Goal: Information Seeking & Learning: Learn about a topic

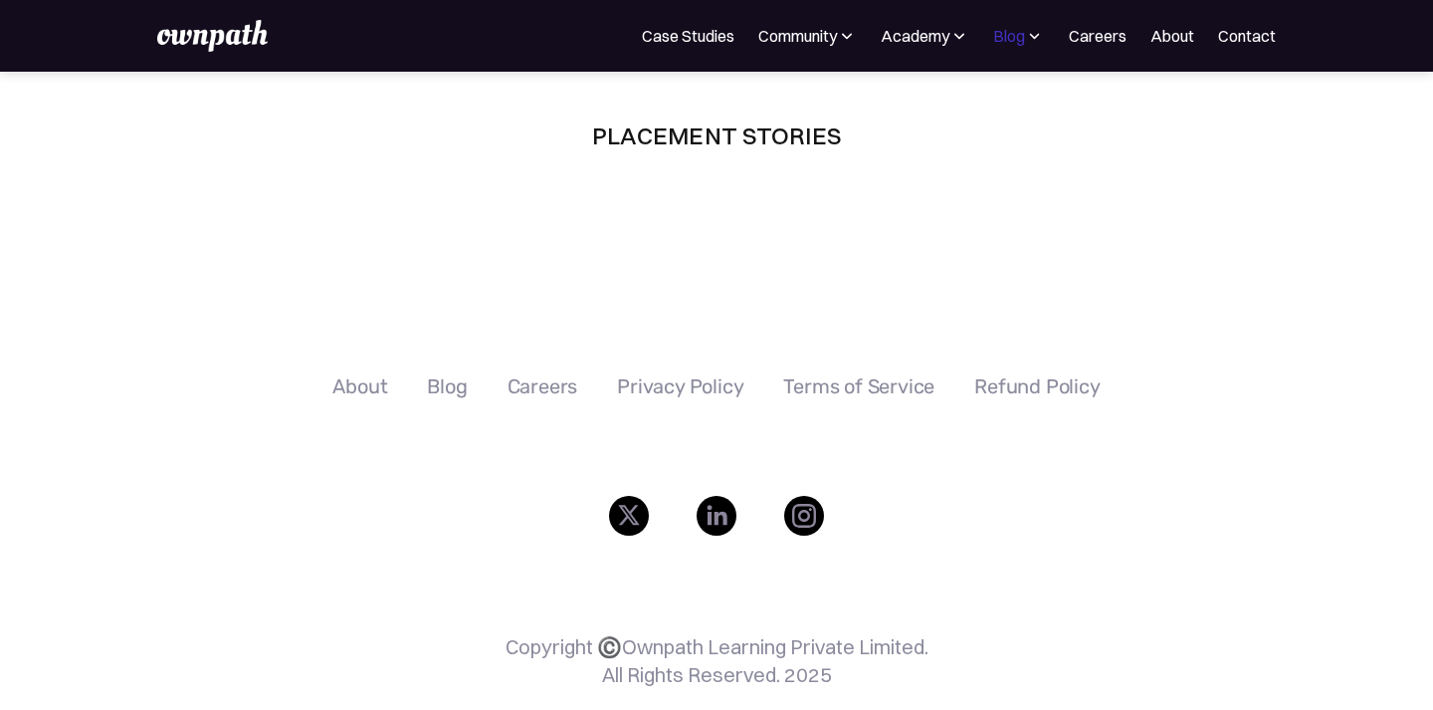
click at [1020, 33] on div "Blog" at bounding box center [1009, 36] width 32 height 24
click at [972, 171] on div "Expert interviews" at bounding box center [974, 174] width 120 height 24
click at [1031, 36] on img at bounding box center [1034, 36] width 19 height 20
click at [988, 131] on div "Case studies" at bounding box center [974, 129] width 120 height 24
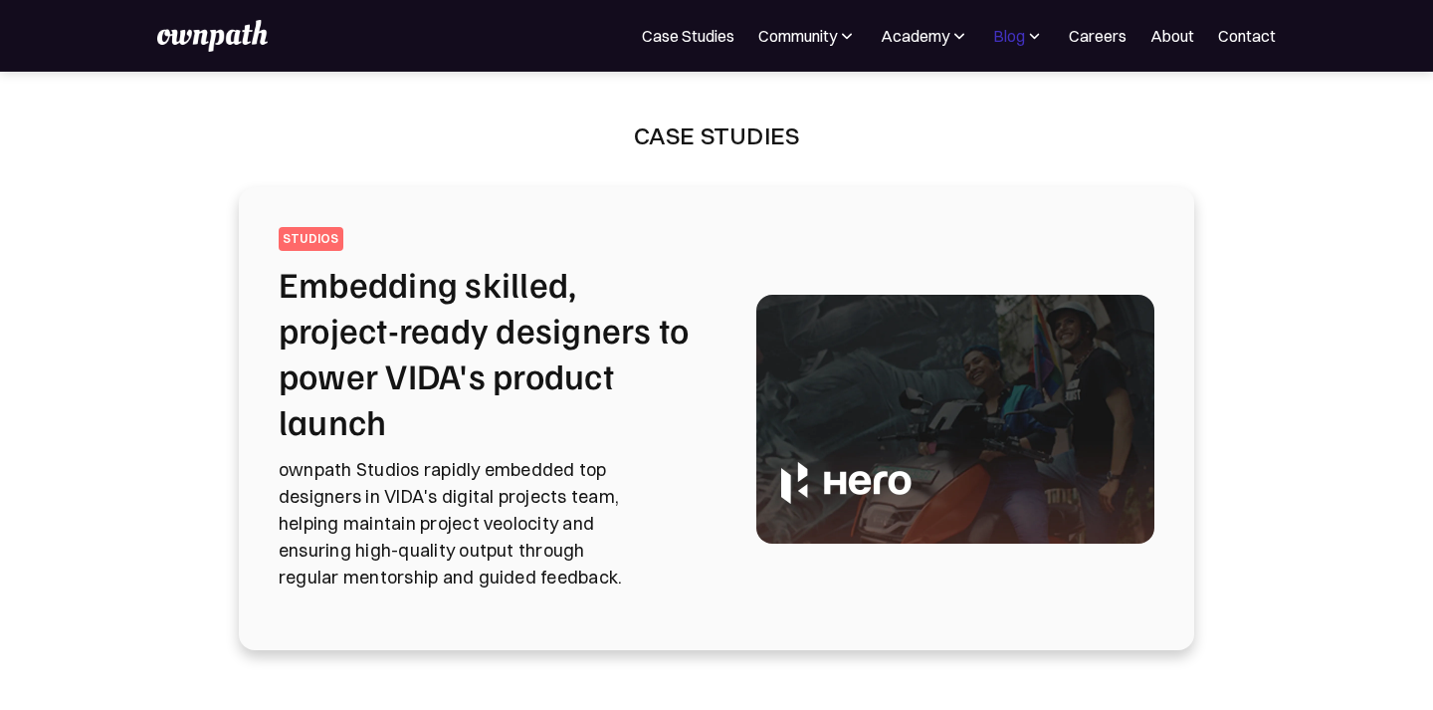
click at [1024, 40] on div "Blog" at bounding box center [1009, 36] width 32 height 24
click at [976, 165] on div "Expert interviews" at bounding box center [974, 174] width 120 height 24
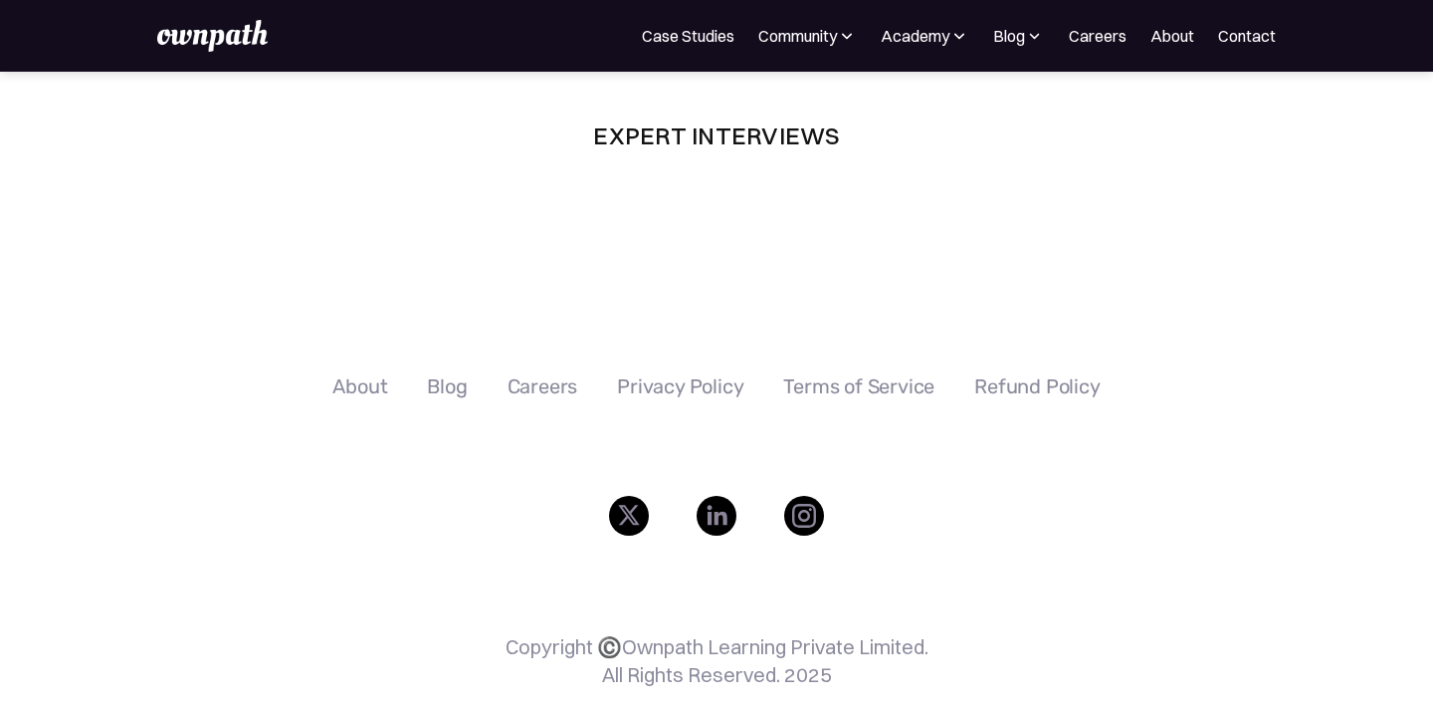
click at [1037, 37] on img at bounding box center [1034, 36] width 19 height 20
click at [970, 181] on div "Expert interviews" at bounding box center [974, 174] width 120 height 24
click at [846, 33] on img at bounding box center [847, 36] width 20 height 20
click at [931, 45] on div "Academy" at bounding box center [915, 36] width 69 height 24
click at [868, 120] on link "Resources" at bounding box center [880, 109] width 106 height 36
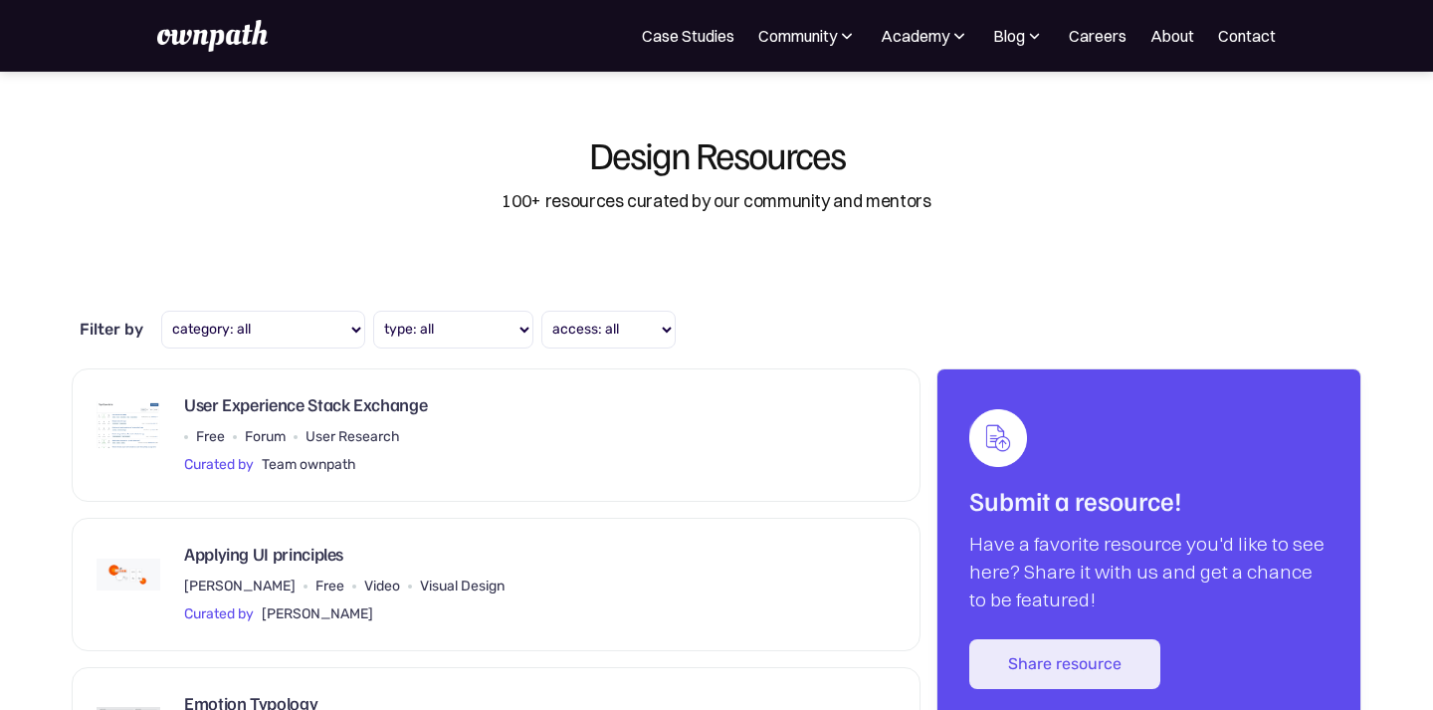
click at [944, 270] on div "Design Resources 100+ resources curated by our community and mentors" at bounding box center [717, 175] width 1274 height 207
click at [820, 32] on div "Community" at bounding box center [797, 36] width 79 height 24
click at [778, 107] on link "Events" at bounding box center [763, 109] width 80 height 36
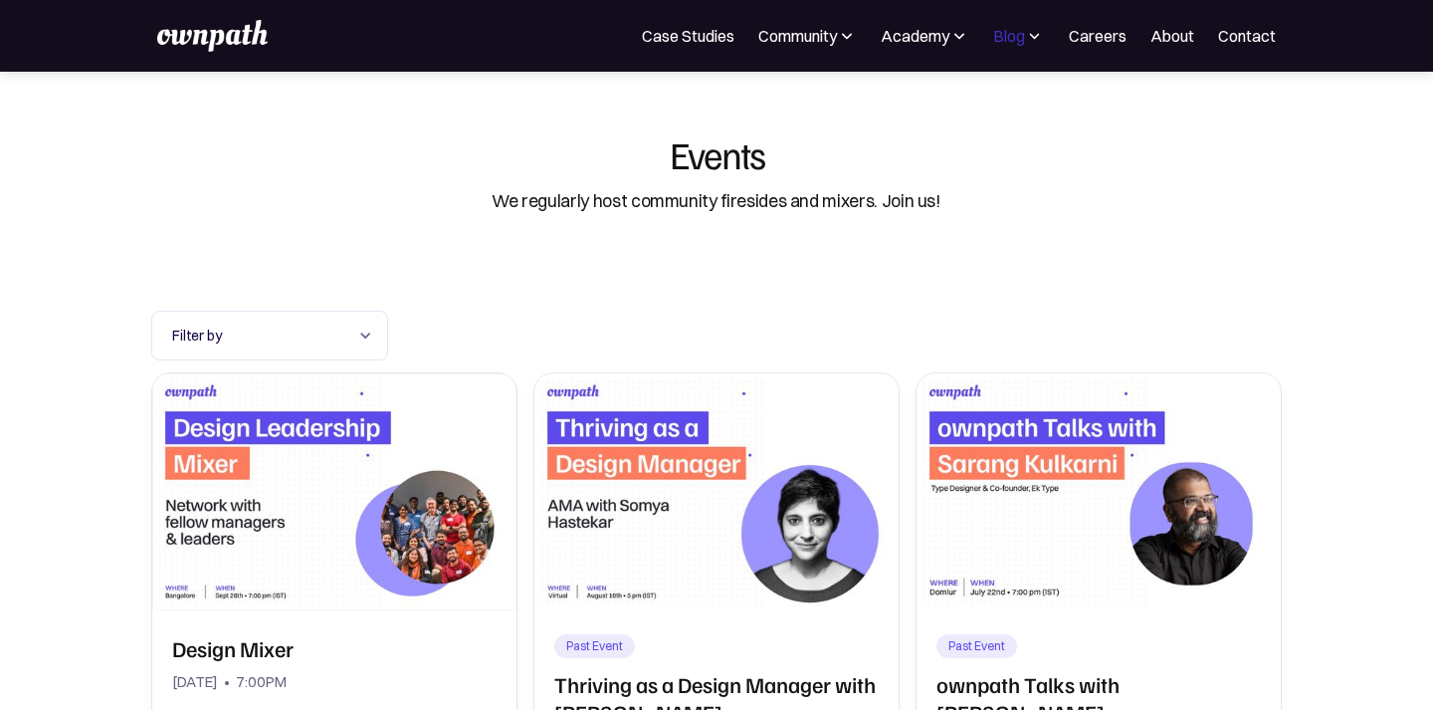
click at [1023, 41] on div "Blog" at bounding box center [1009, 36] width 32 height 24
click at [951, 186] on link "Expert interviews" at bounding box center [974, 174] width 152 height 36
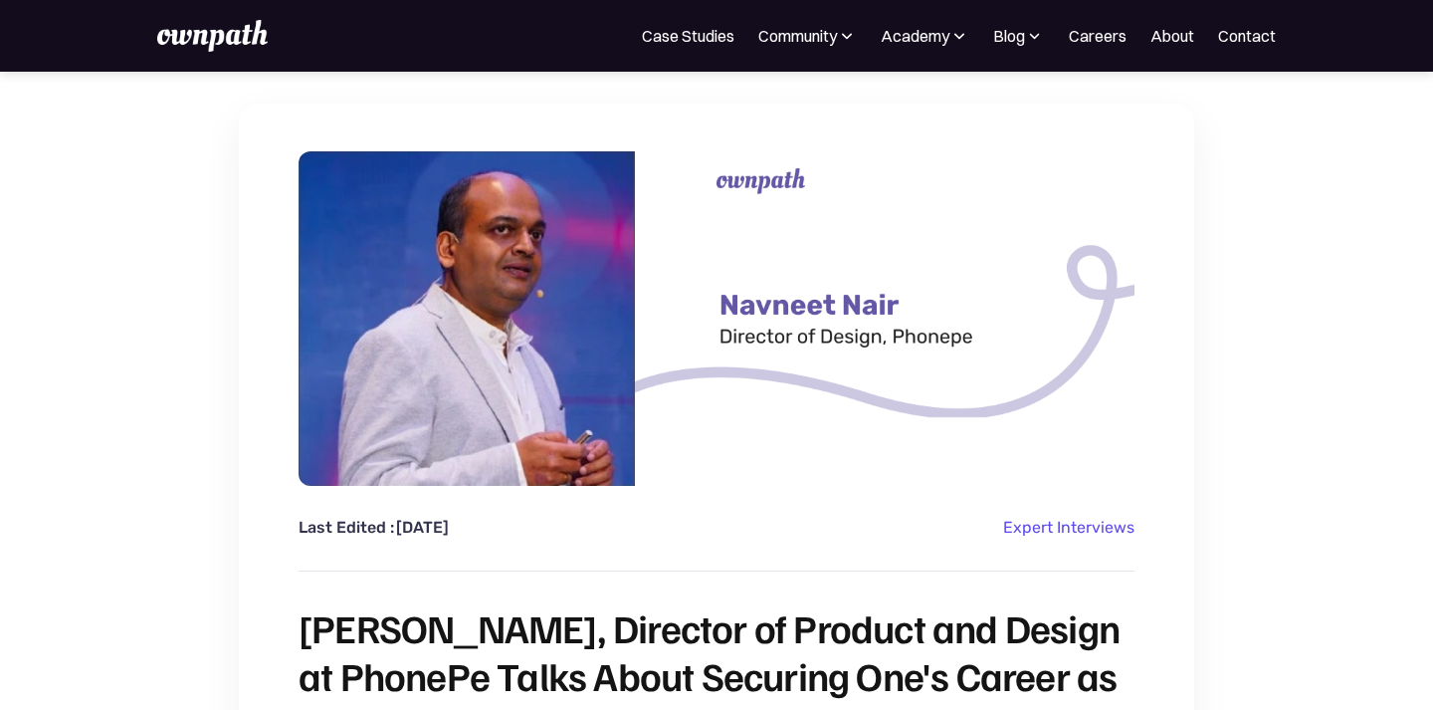
click at [1025, 40] on img at bounding box center [1034, 36] width 19 height 20
click at [953, 184] on div "Expert interviews" at bounding box center [974, 174] width 120 height 24
